Goal: Transaction & Acquisition: Purchase product/service

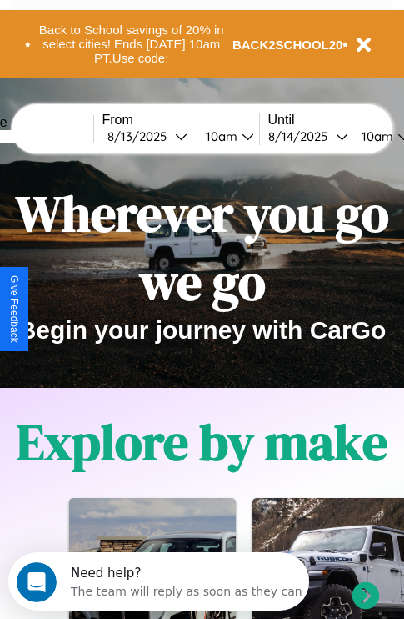
scroll to position [257, 0]
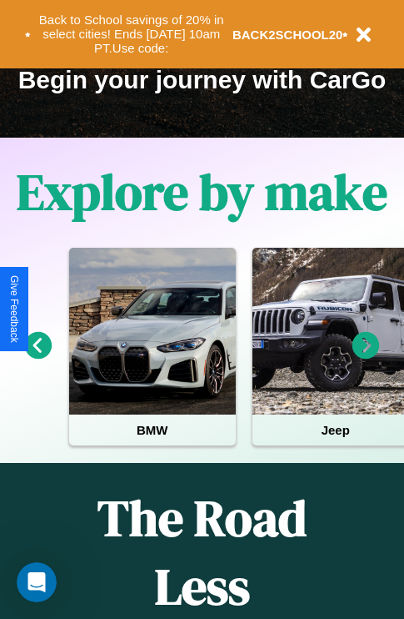
click at [38, 357] on icon at bounding box center [39, 346] width 28 height 28
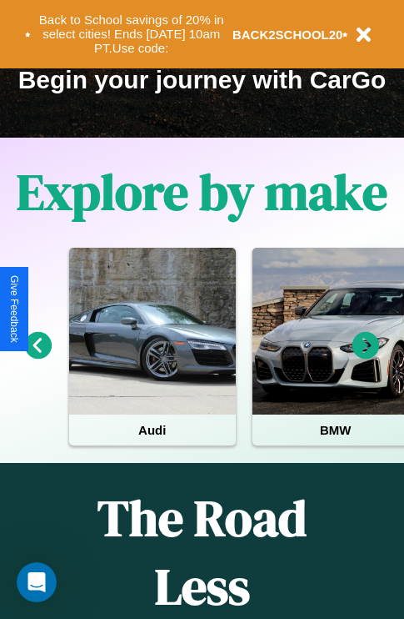
click at [366, 357] on icon at bounding box center [367, 346] width 28 height 28
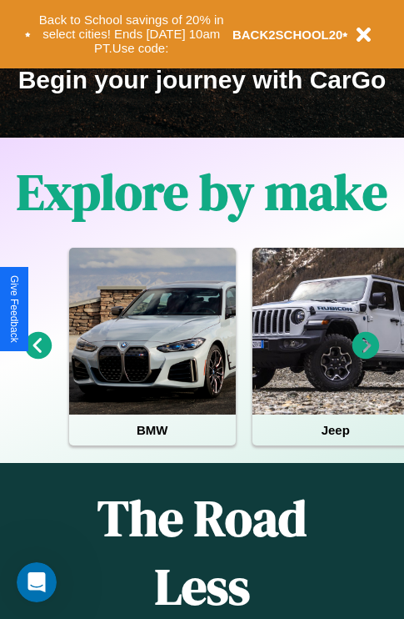
click at [366, 357] on icon at bounding box center [367, 346] width 28 height 28
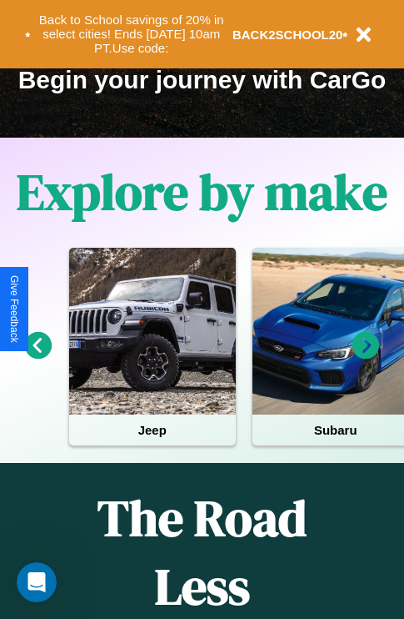
click at [38, 357] on icon at bounding box center [39, 346] width 28 height 28
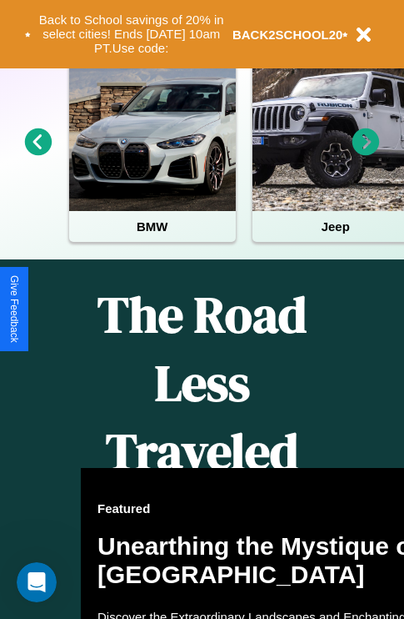
scroll to position [681, 0]
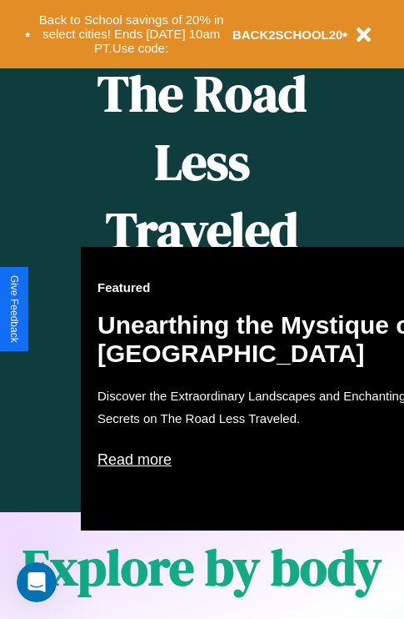
click at [202, 309] on div "Featured Unearthing the Mystique of [GEOGRAPHIC_DATA] Discover the Extraordinar…" at bounding box center [264, 388] width 367 height 283
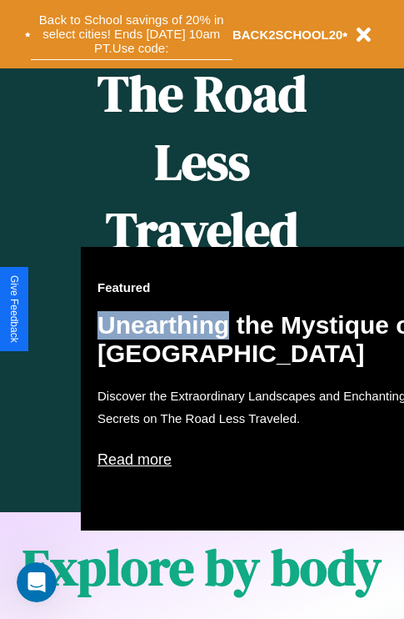
click at [131, 34] on button "Back to School savings of 20% in select cities! Ends [DATE] 10am PT. Use code:" at bounding box center [132, 34] width 202 height 52
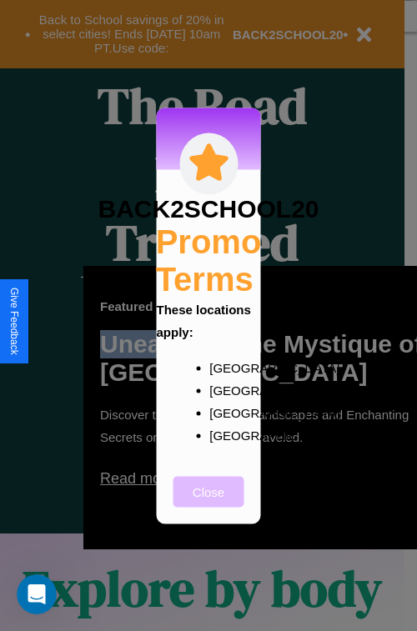
click at [208, 503] on button "Close" at bounding box center [208, 491] width 71 height 31
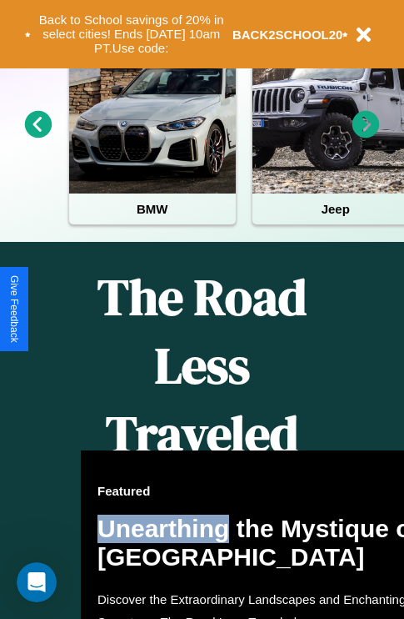
scroll to position [257, 0]
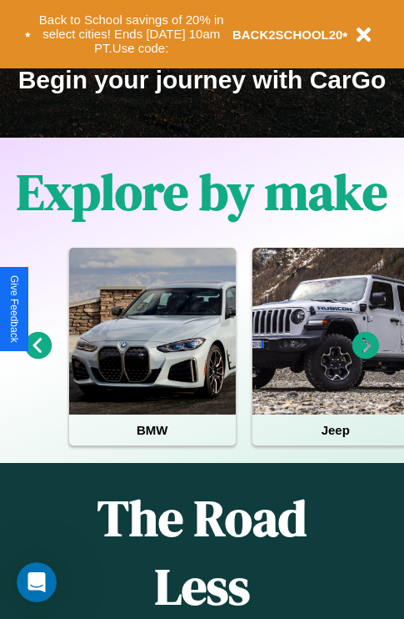
click at [38, 357] on icon at bounding box center [39, 346] width 28 height 28
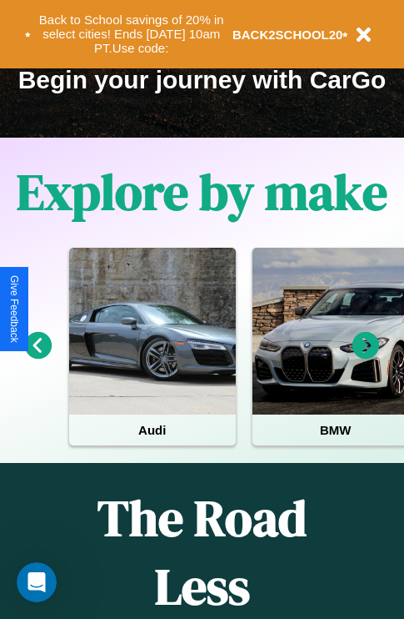
click at [366, 357] on icon at bounding box center [367, 346] width 28 height 28
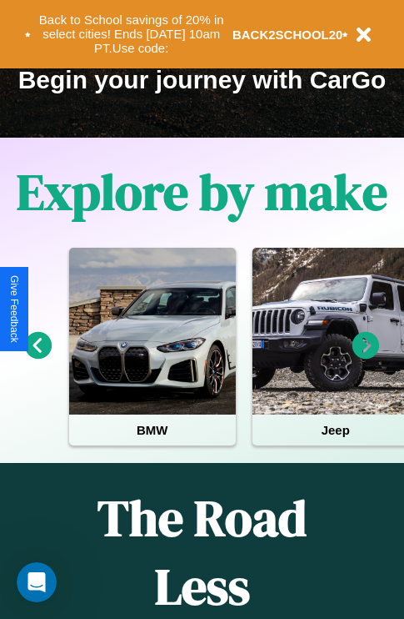
click at [366, 357] on icon at bounding box center [367, 346] width 28 height 28
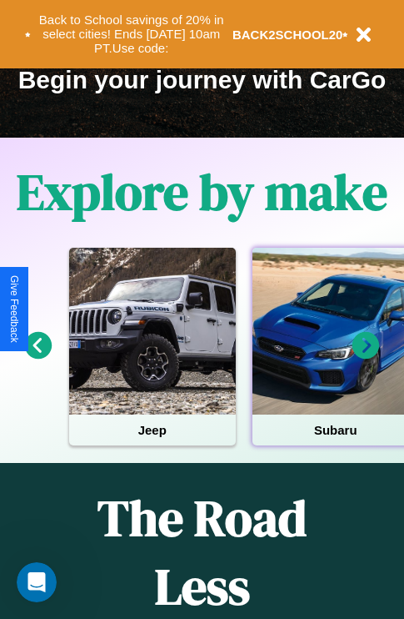
click at [334, 357] on div at bounding box center [336, 331] width 167 height 167
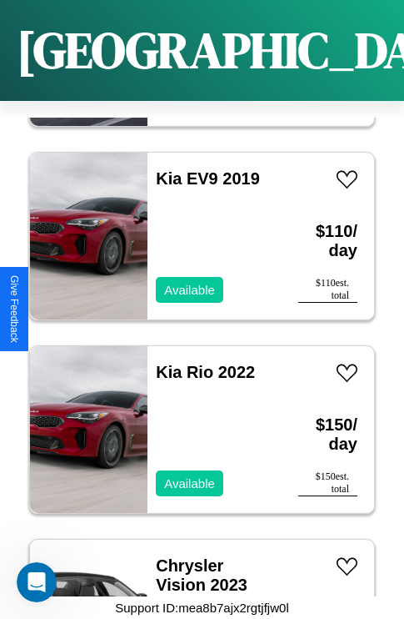
scroll to position [2383, 0]
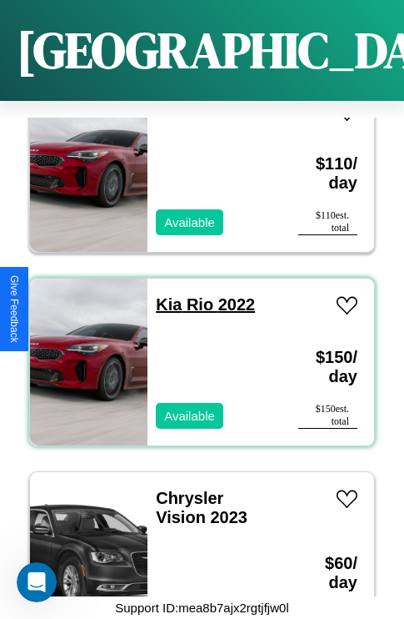
click at [163, 295] on link "Kia Rio 2022" at bounding box center [205, 304] width 99 height 18
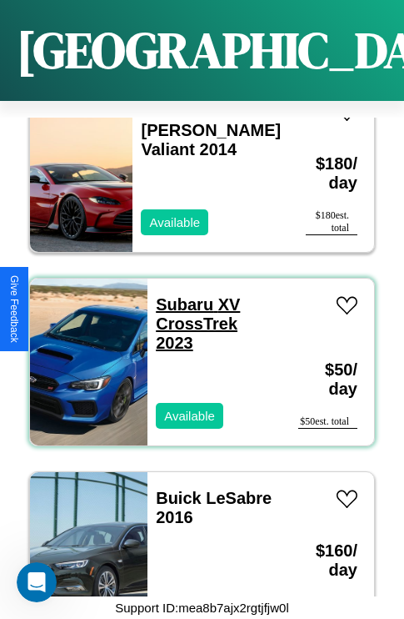
click at [179, 295] on link "Subaru XV CrossTrek 2023" at bounding box center [198, 323] width 84 height 57
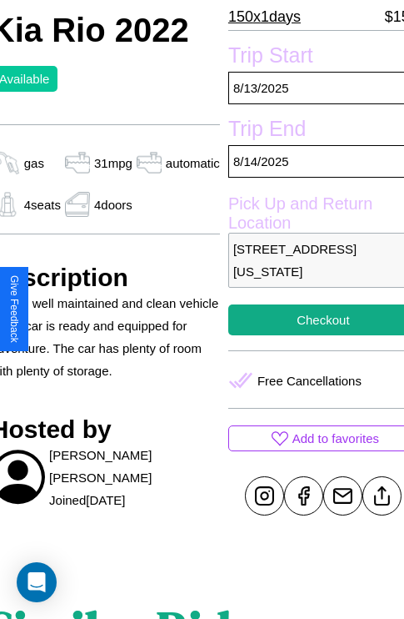
scroll to position [416, 70]
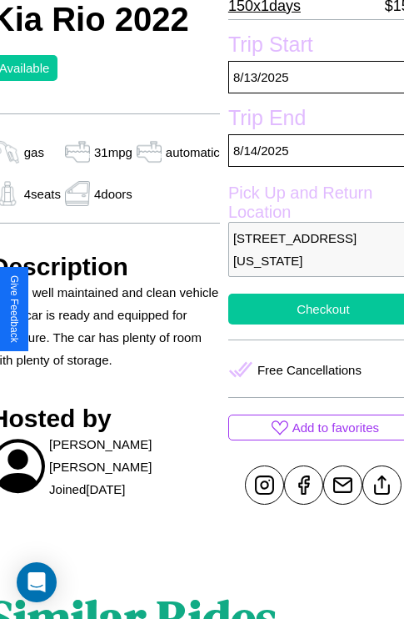
click at [309, 308] on button "Checkout" at bounding box center [323, 308] width 190 height 31
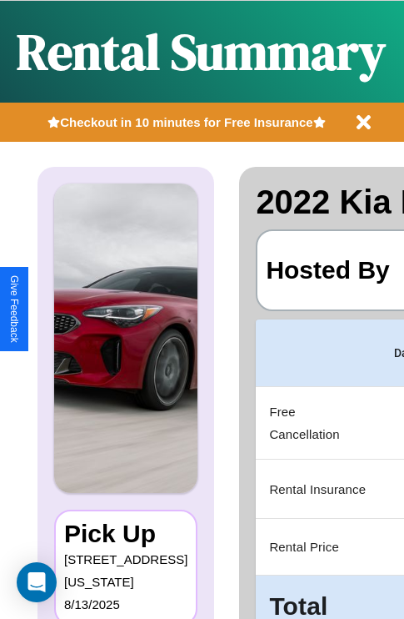
scroll to position [0, 315]
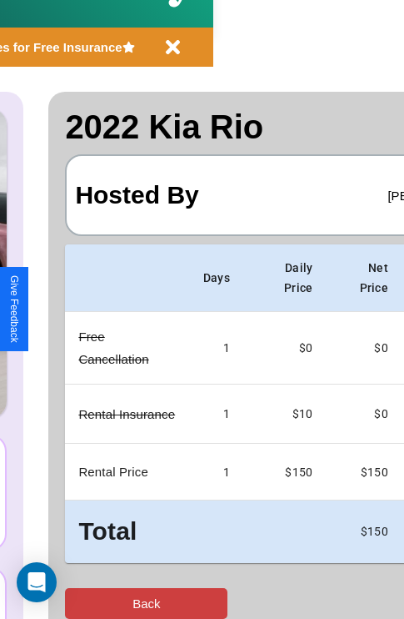
click at [81, 603] on button "Back" at bounding box center [146, 603] width 163 height 31
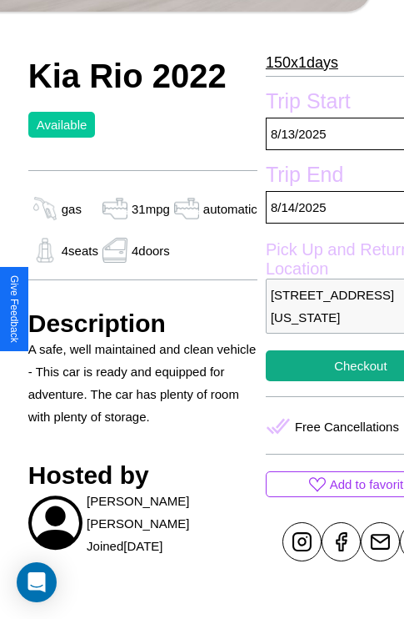
scroll to position [592, 53]
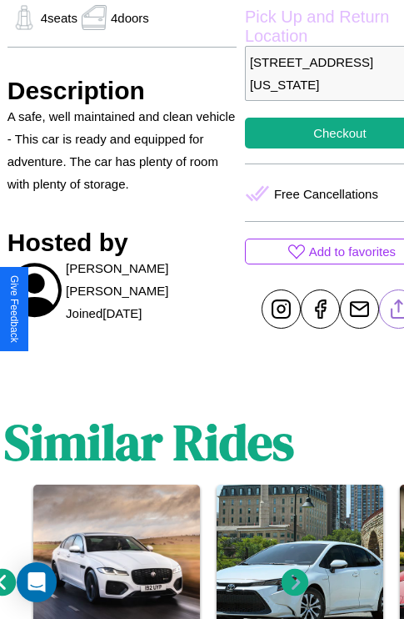
click at [398, 308] on line at bounding box center [398, 306] width 0 height 12
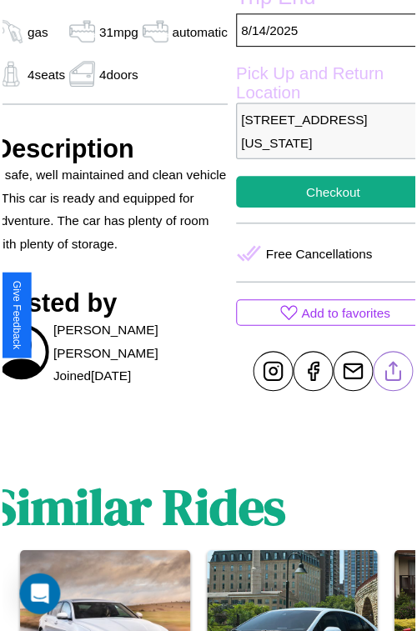
scroll to position [534, 70]
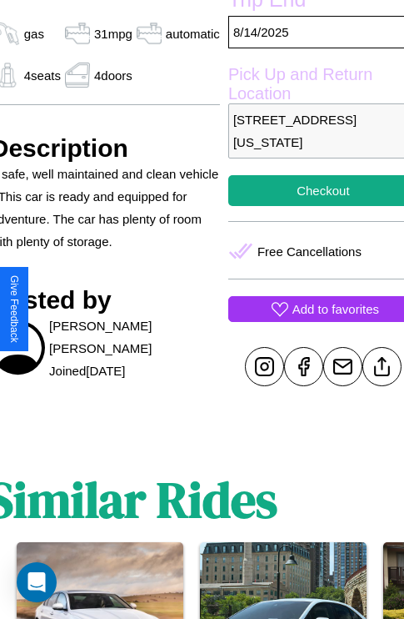
click at [309, 308] on p "Add to favorites" at bounding box center [336, 309] width 87 height 23
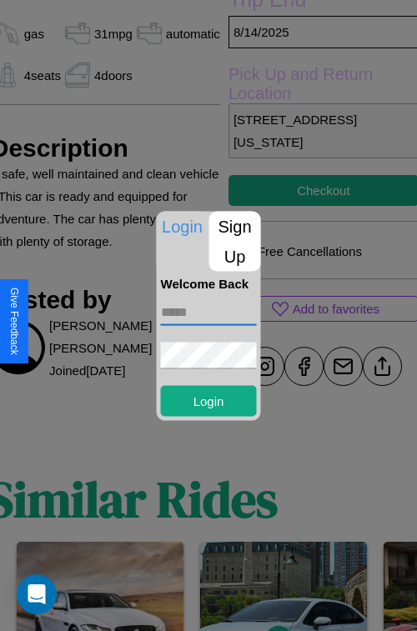
click at [208, 312] on input "text" at bounding box center [209, 311] width 96 height 27
